Goal: Transaction & Acquisition: Purchase product/service

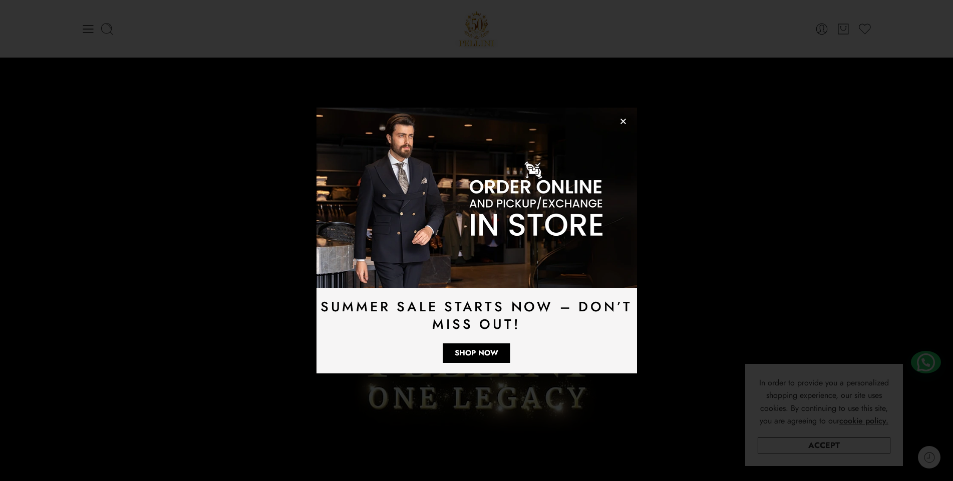
click at [623, 123] on icon "Close" at bounding box center [623, 122] width 8 height 8
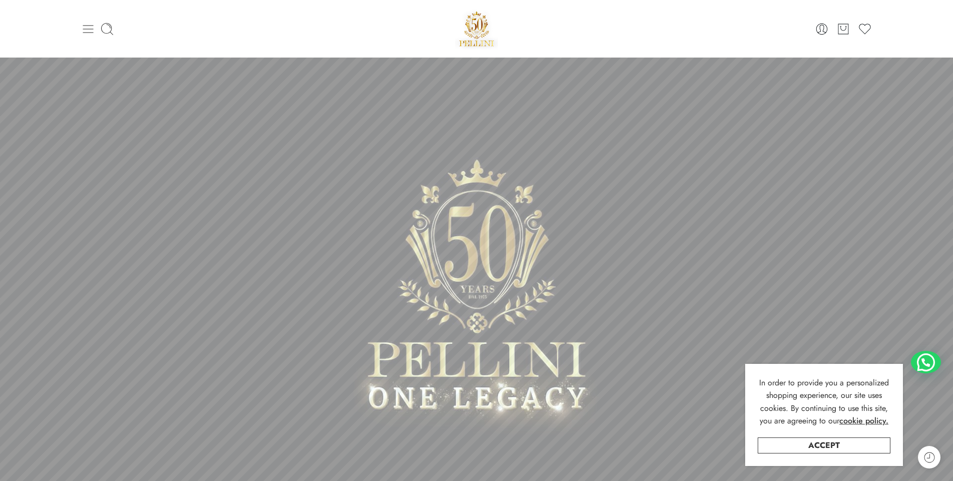
click at [87, 27] on icon at bounding box center [88, 29] width 14 height 14
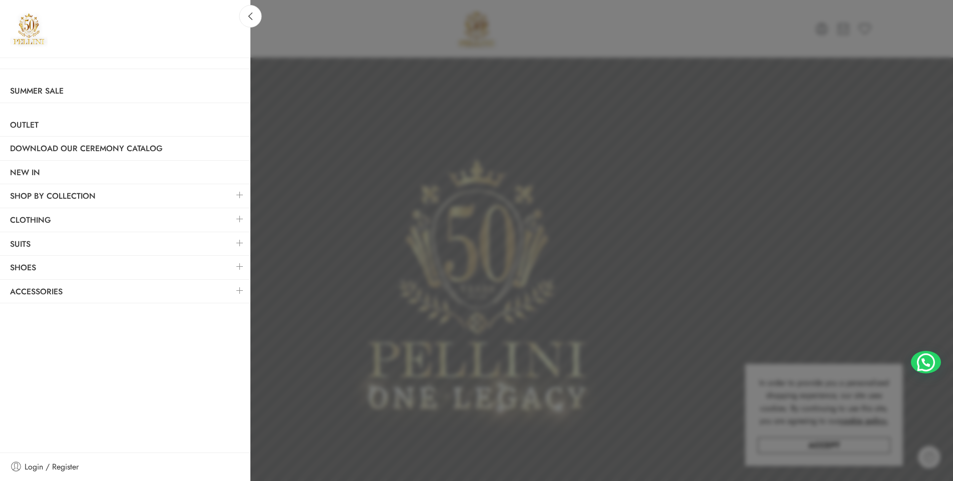
click at [238, 264] on link at bounding box center [239, 267] width 21 height 22
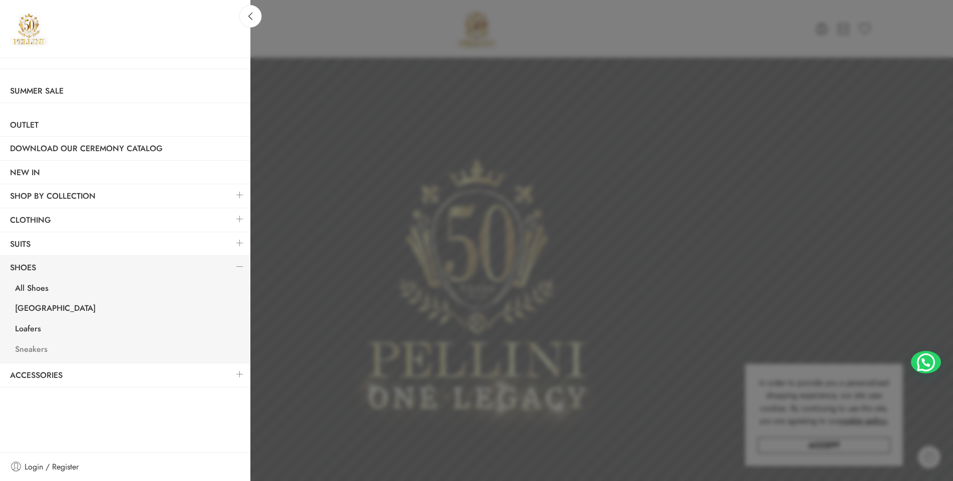
click at [38, 346] on link "Sneakers" at bounding box center [127, 351] width 245 height 21
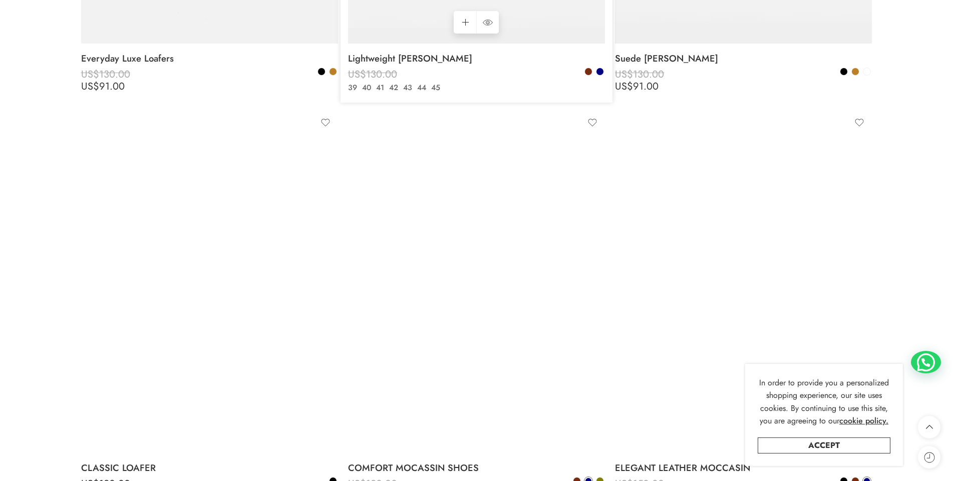
scroll to position [651, 0]
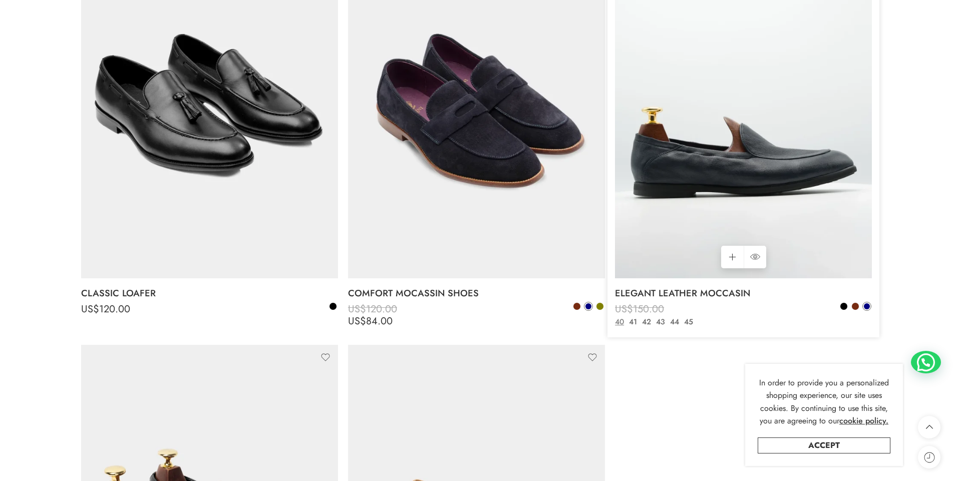
click at [692, 126] on img at bounding box center [743, 106] width 257 height 343
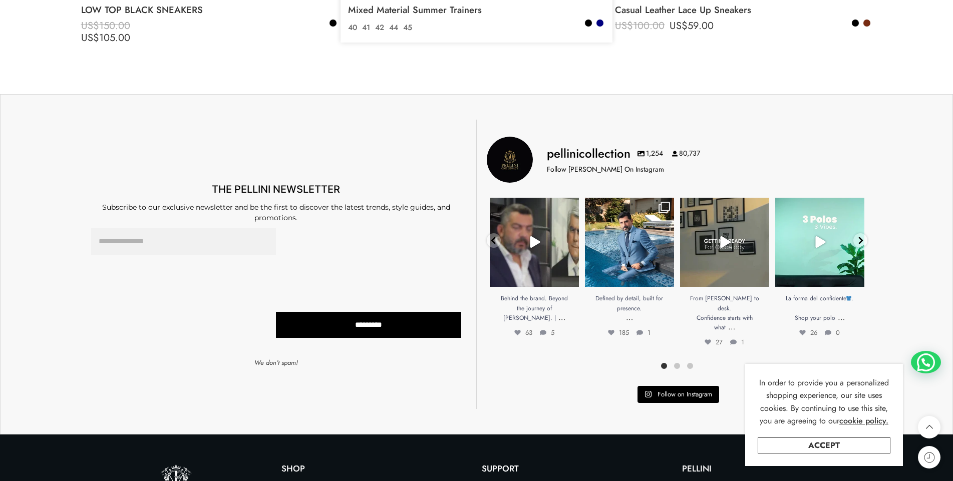
scroll to position [1452, 0]
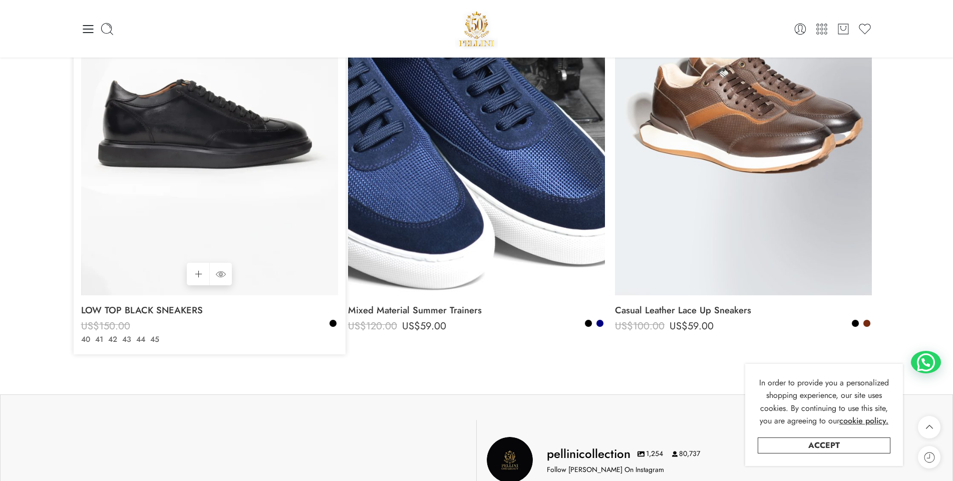
click at [240, 123] on img at bounding box center [209, 124] width 257 height 343
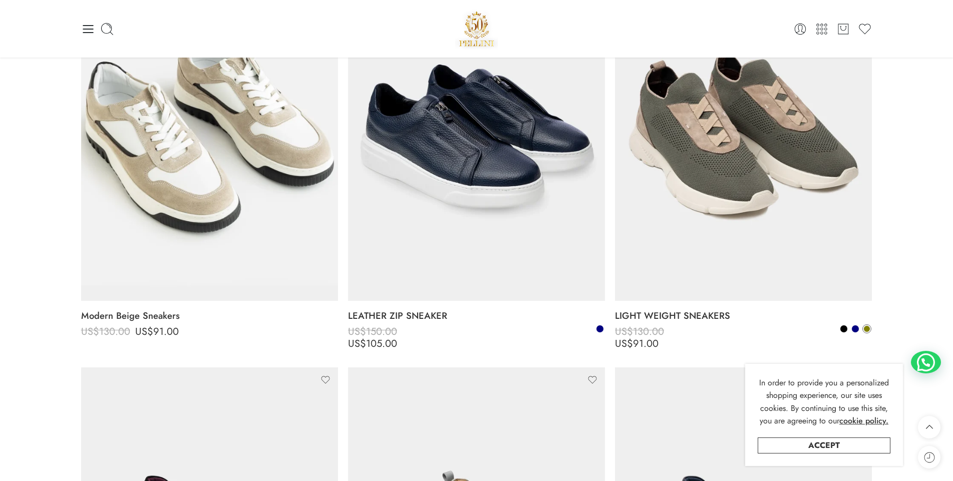
scroll to position [0, 0]
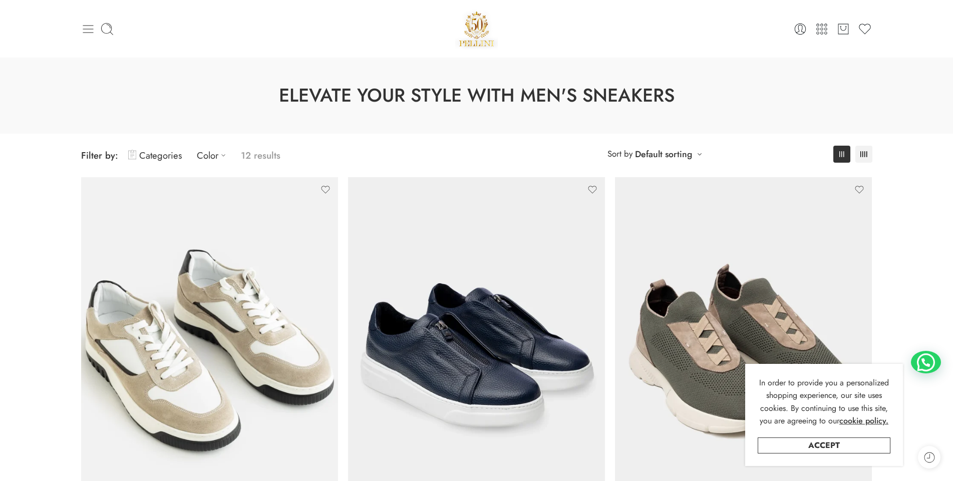
click at [81, 30] on icon at bounding box center [88, 29] width 14 height 14
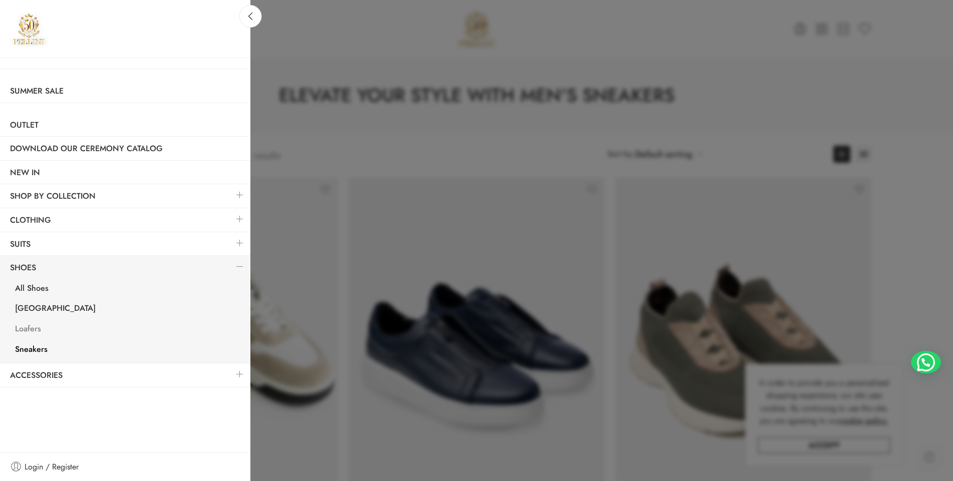
click at [21, 329] on link "Loafers" at bounding box center [127, 330] width 245 height 21
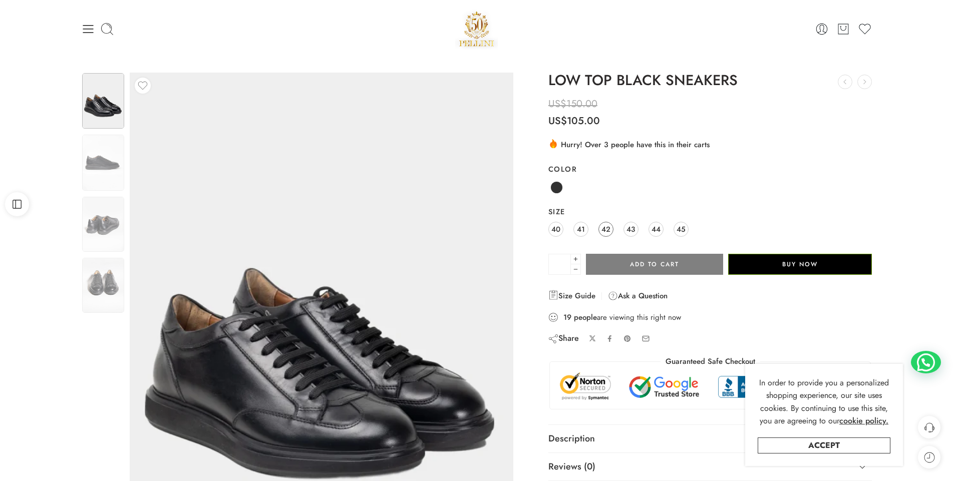
click at [607, 226] on span "42" at bounding box center [605, 229] width 9 height 14
click at [630, 227] on span "43" at bounding box center [630, 229] width 9 height 14
click at [656, 228] on span "44" at bounding box center [656, 229] width 9 height 14
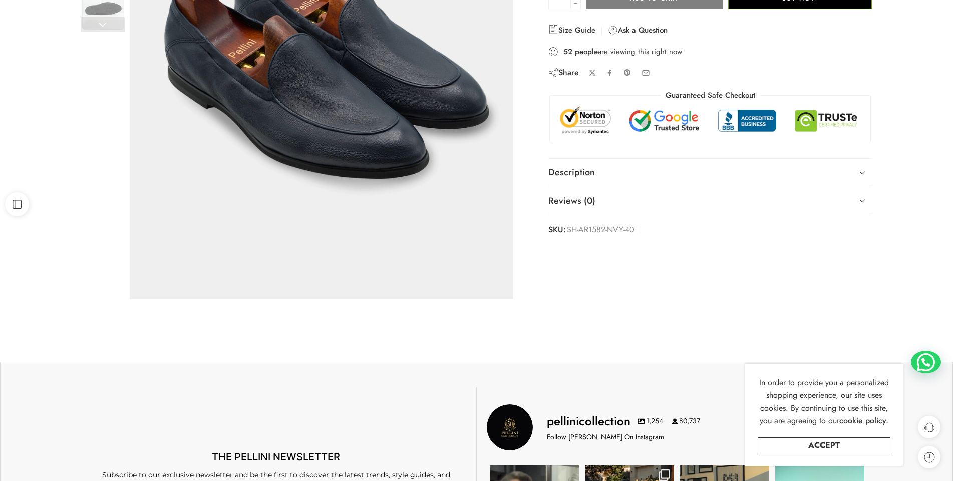
scroll to position [300, 0]
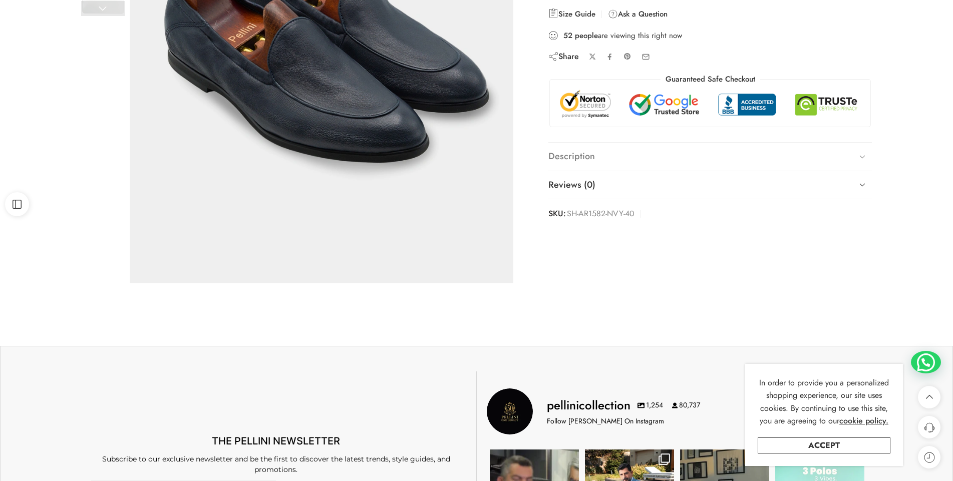
click at [602, 159] on link "Description" at bounding box center [710, 157] width 324 height 28
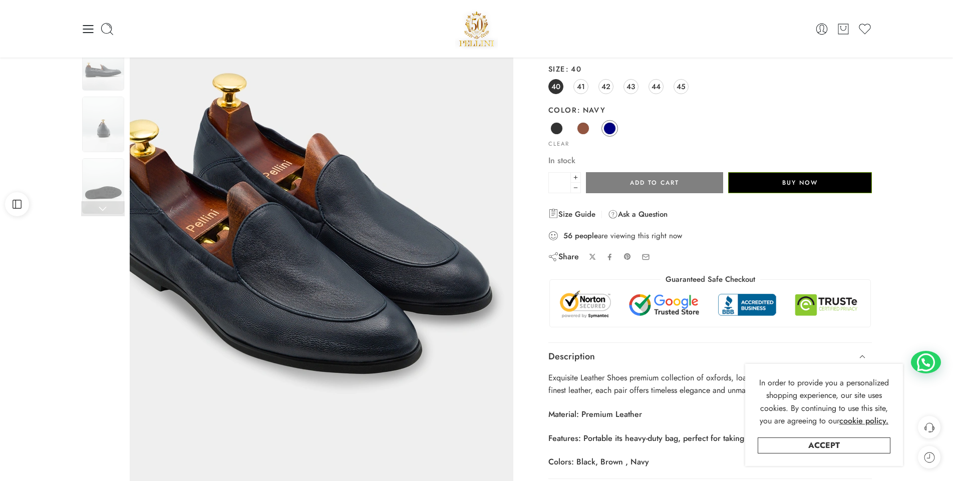
scroll to position [0, 0]
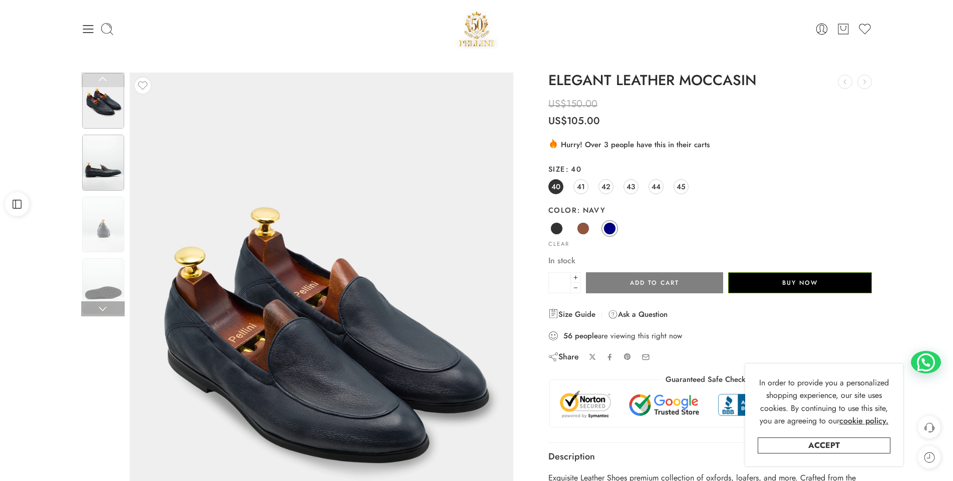
click at [114, 181] on img at bounding box center [103, 163] width 42 height 56
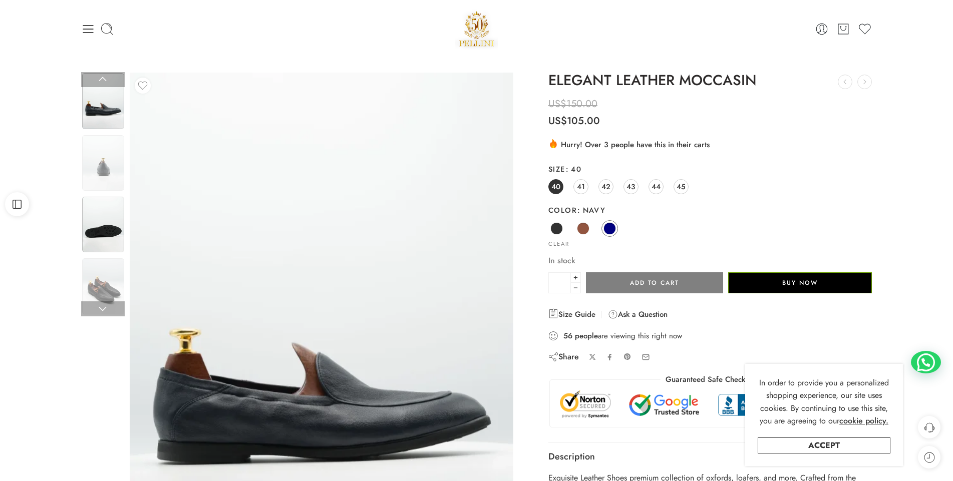
click at [112, 223] on img at bounding box center [103, 225] width 42 height 56
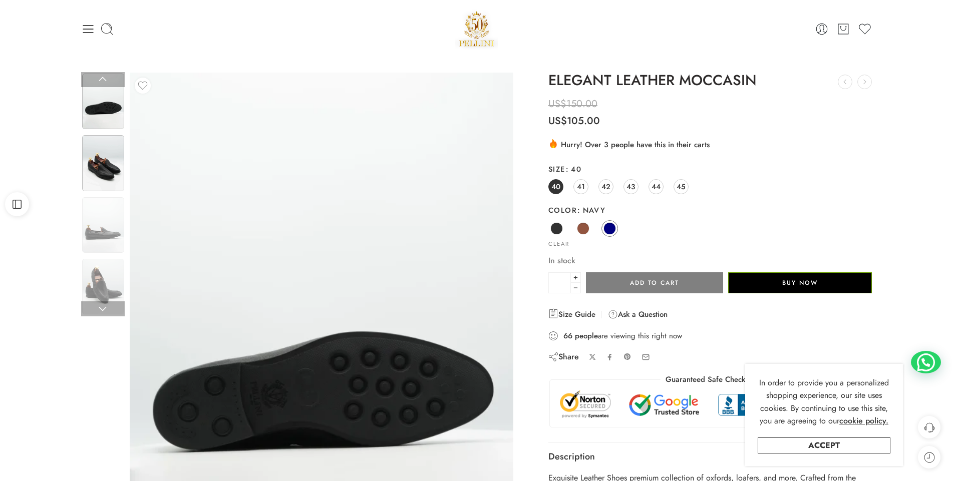
click at [121, 168] on img at bounding box center [103, 163] width 42 height 56
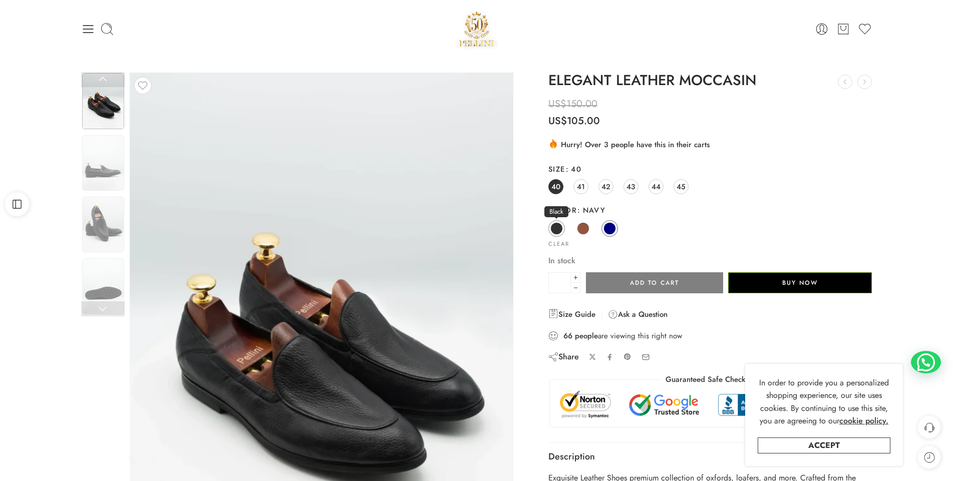
click at [554, 226] on span at bounding box center [556, 228] width 13 height 13
click at [115, 220] on img at bounding box center [103, 225] width 42 height 56
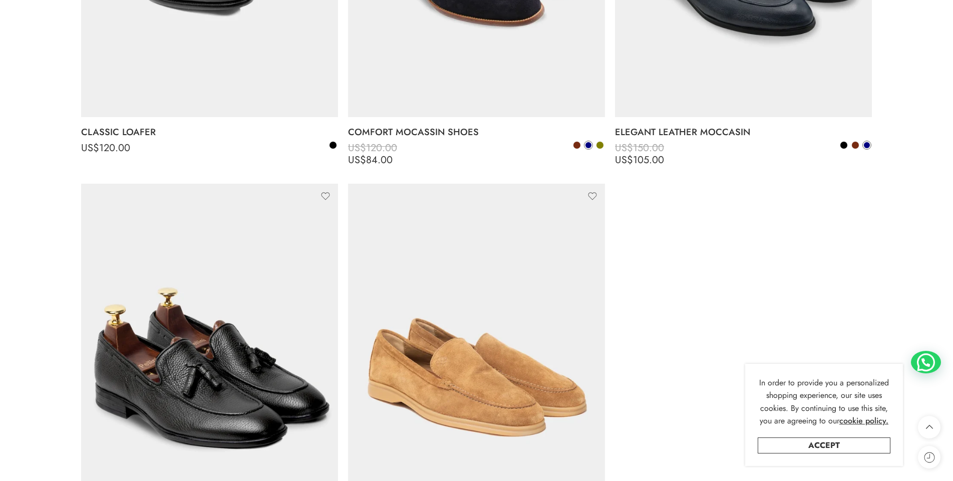
scroll to position [951, 0]
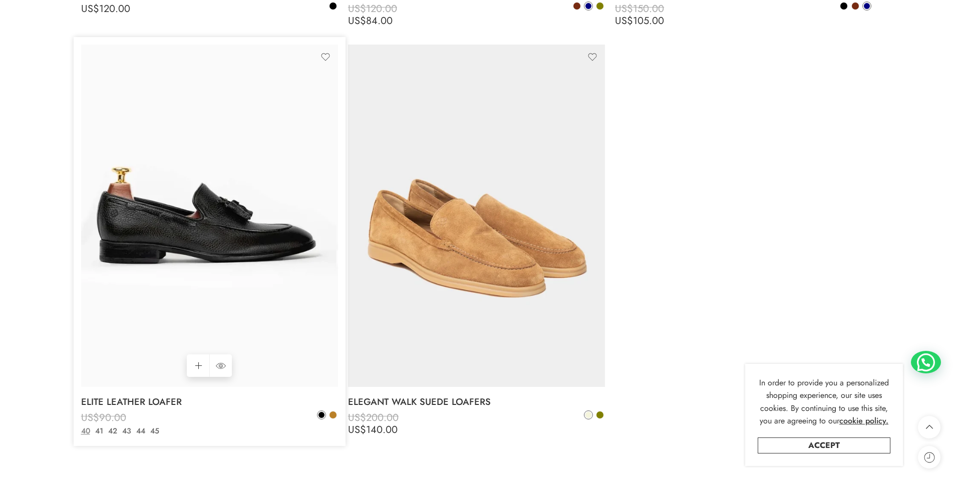
click at [225, 224] on img at bounding box center [209, 216] width 257 height 343
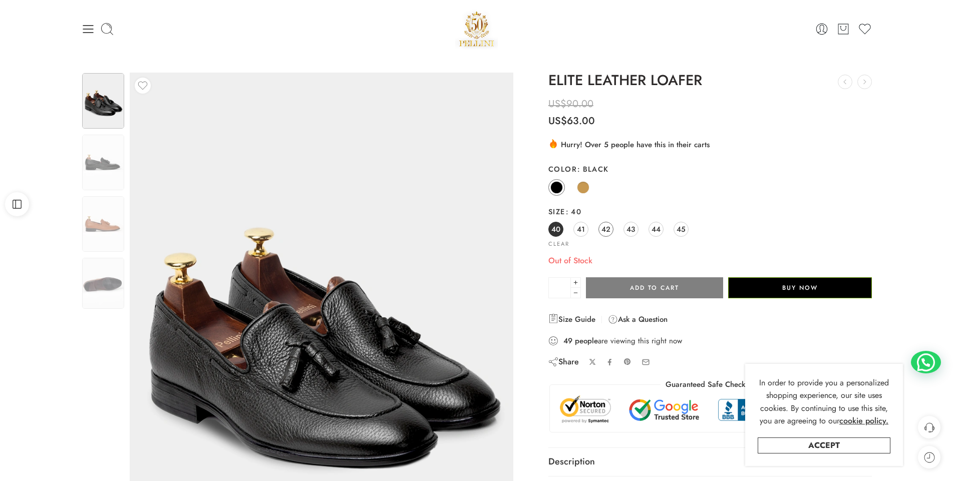
click at [607, 226] on span "42" at bounding box center [605, 229] width 9 height 14
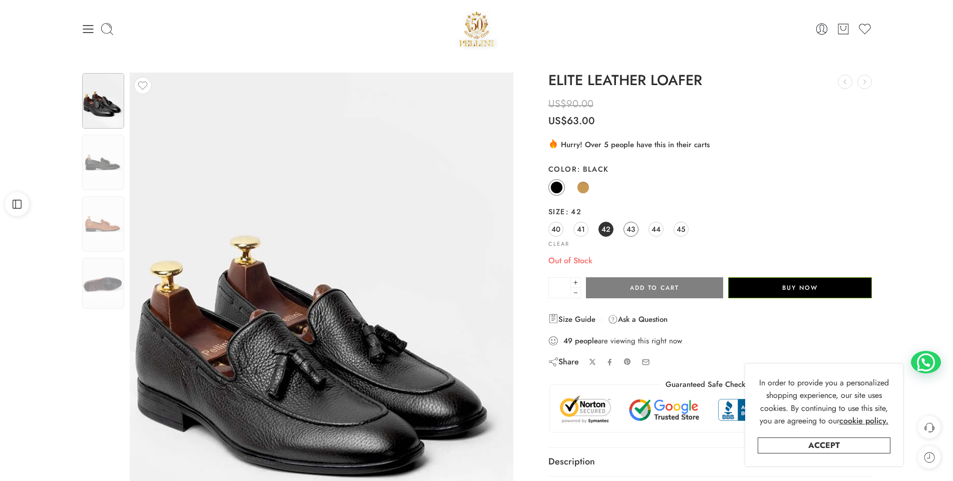
click at [630, 228] on span "43" at bounding box center [630, 229] width 9 height 14
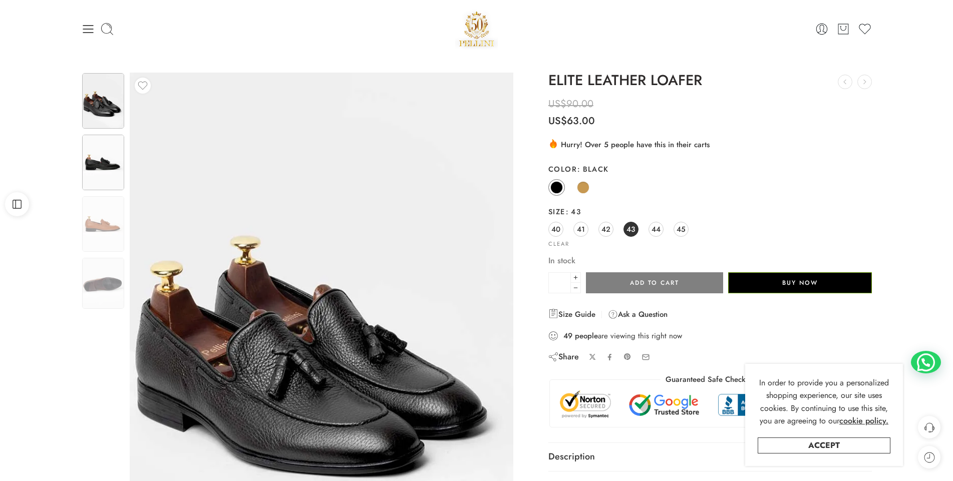
click at [101, 174] on img at bounding box center [103, 163] width 42 height 56
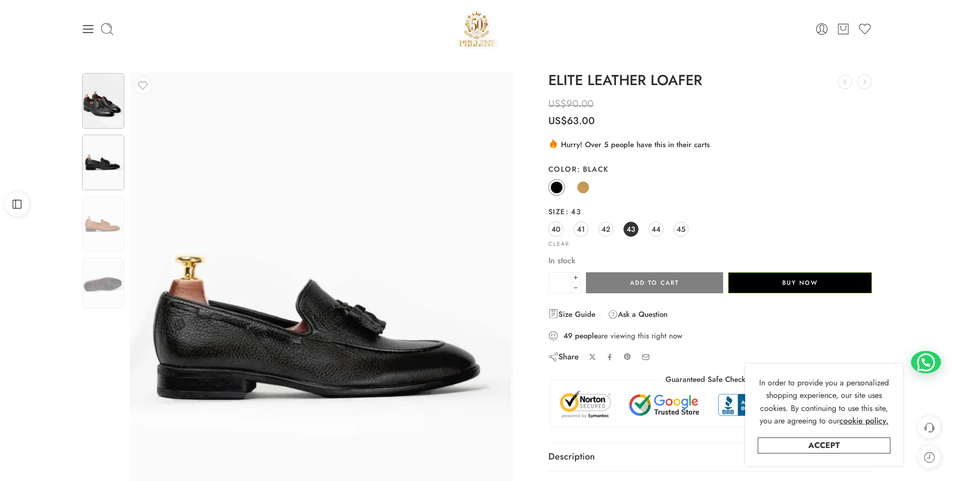
click at [105, 126] on img at bounding box center [103, 101] width 42 height 56
